Goal: Find specific page/section

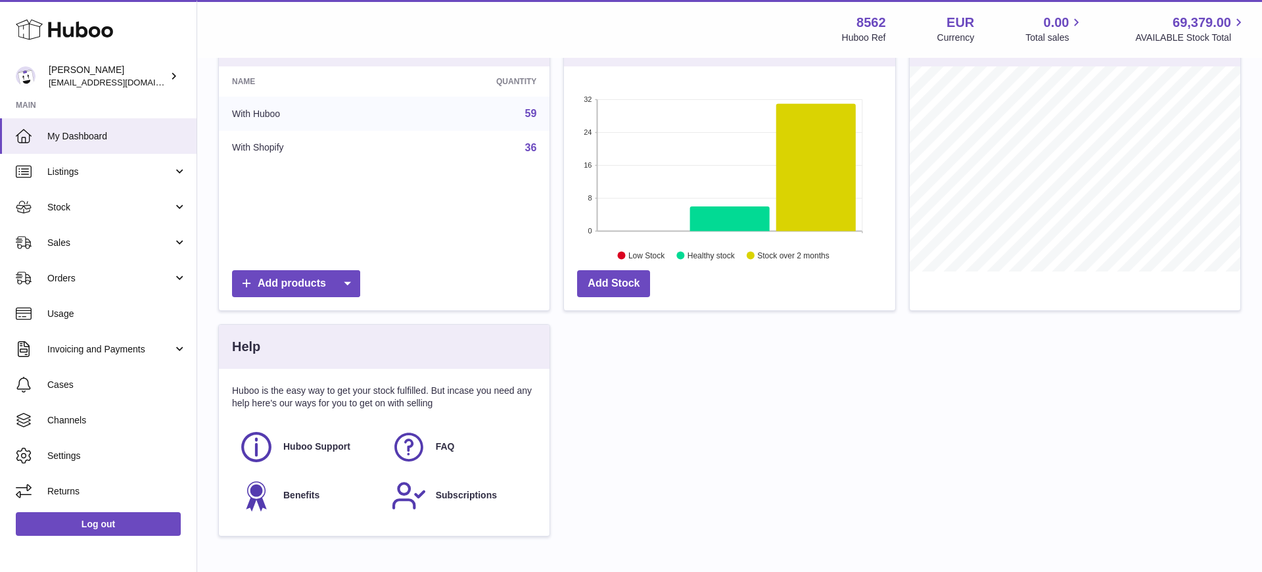
scroll to position [200, 0]
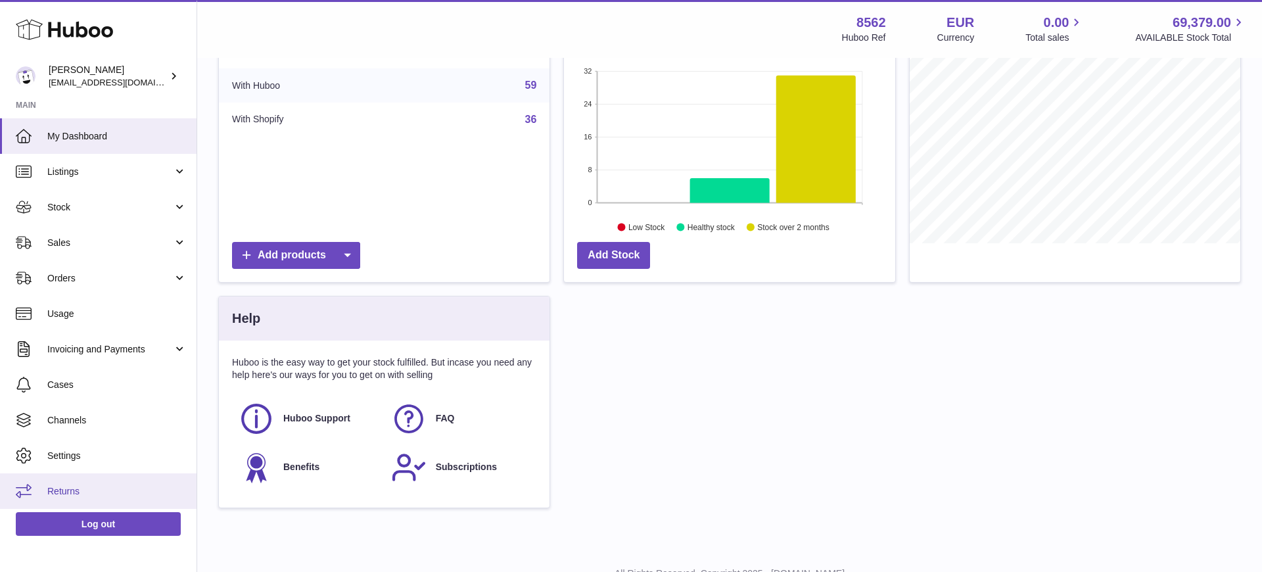
drag, startPoint x: 70, startPoint y: 480, endPoint x: 72, endPoint y: 487, distance: 7.3
click at [70, 480] on link "Returns" at bounding box center [98, 490] width 197 height 35
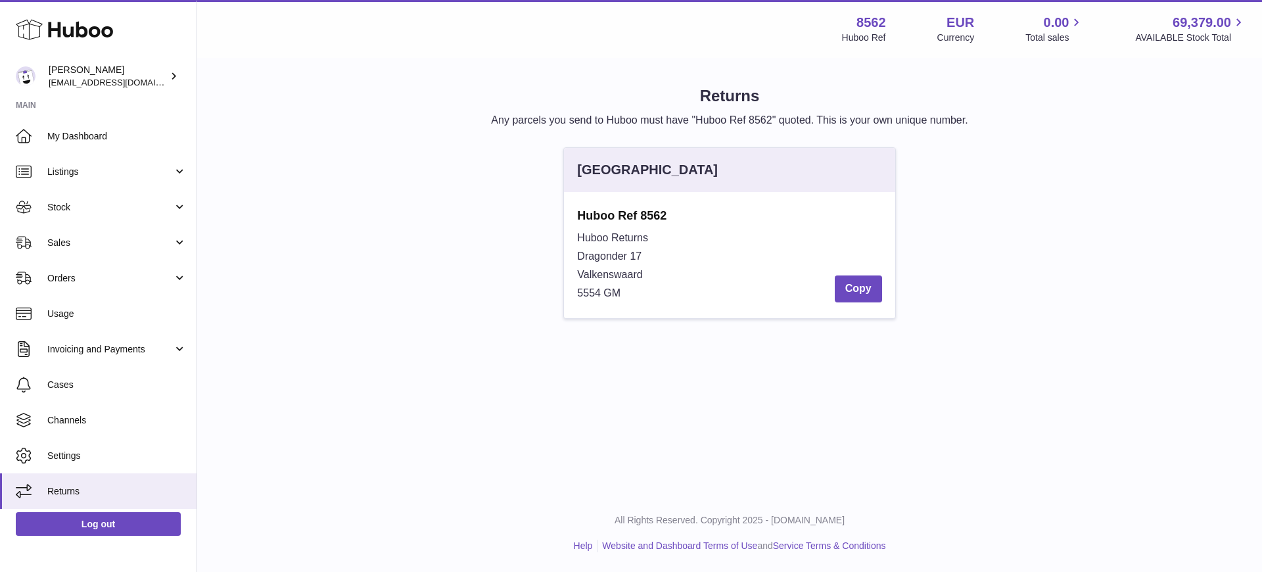
drag, startPoint x: 641, startPoint y: 292, endPoint x: 572, endPoint y: 214, distance: 104.3
click at [571, 216] on div "Huboo Ref 8562 Huboo Returns Dragonder 17 Valkenswaard 5554 GM Copy" at bounding box center [729, 255] width 331 height 126
copy div "Huboo Ref 8562 Huboo Returns Dragonder 17 Valkenswaard 5554 GM"
click at [478, 257] on div "[GEOGRAPHIC_DATA] Huboo Ref 8562 Huboo Returns Dragonder 17 Valkenswaard 5554 G…" at bounding box center [730, 239] width 1036 height 185
